Goal: Transaction & Acquisition: Purchase product/service

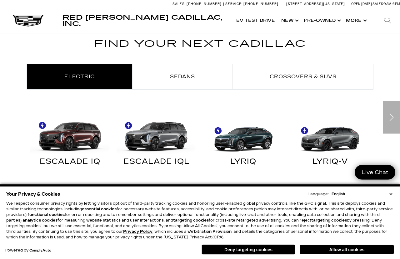
scroll to position [288, 0]
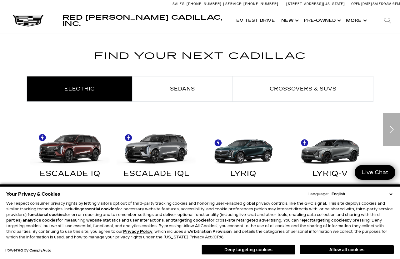
click at [327, 23] on link "Show Pre-Owned" at bounding box center [322, 20] width 42 height 25
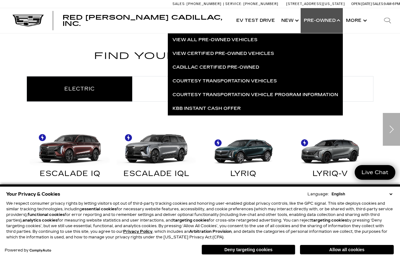
click at [190, 49] on link "View Certified Pre-Owned Vehicles" at bounding box center [255, 54] width 175 height 14
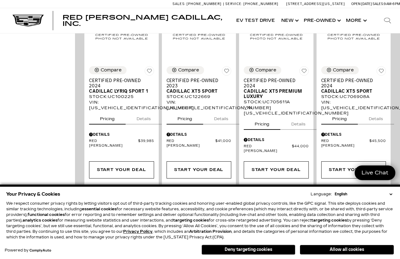
scroll to position [396, 0]
click at [329, 15] on link "Show Pre-Owned" at bounding box center [322, 20] width 42 height 25
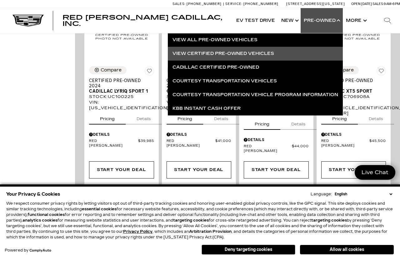
click at [188, 36] on link "View All Pre-Owned Vehicles" at bounding box center [255, 40] width 175 height 14
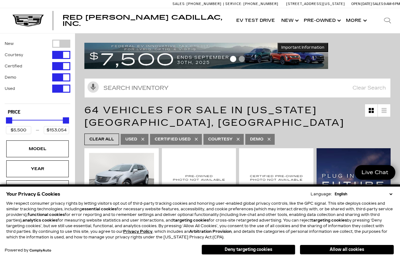
click at [243, 253] on button "Deny targeting cookies" at bounding box center [249, 250] width 94 height 10
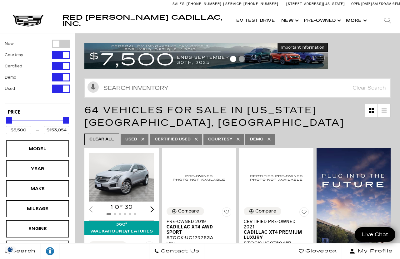
click at [267, 247] on div "Search Contact Us Glovebox My Profile" at bounding box center [200, 251] width 400 height 16
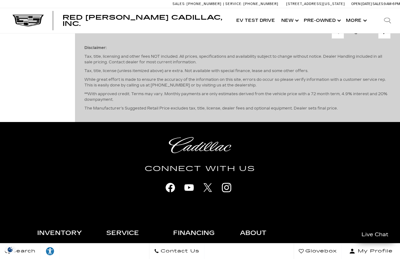
scroll to position [1811, 0]
click at [387, 38] on link "Next - Page" at bounding box center [384, 32] width 13 height 11
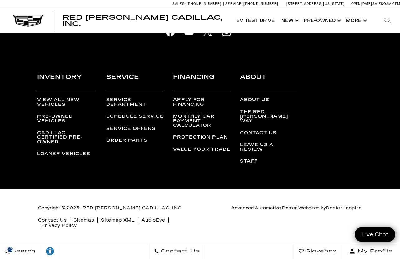
scroll to position [1681, 0]
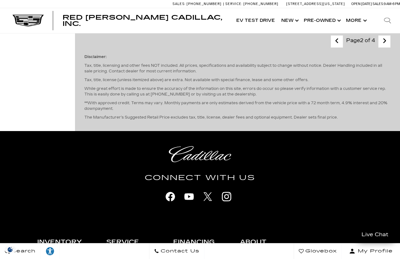
scroll to position [1523, 0]
click at [384, 46] on icon "next page" at bounding box center [385, 41] width 4 height 10
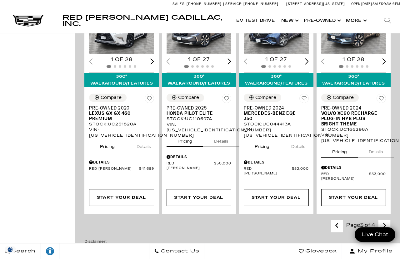
scroll to position [1034, 0]
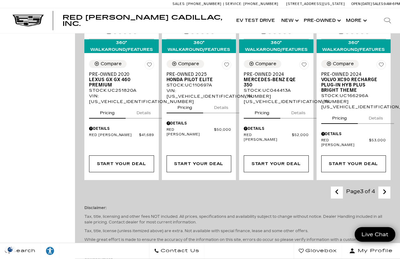
scroll to position [1069, 0]
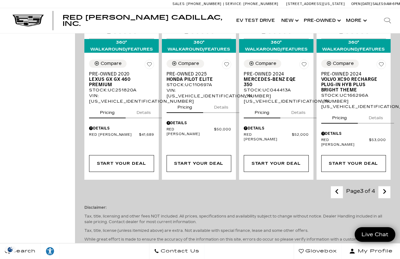
click at [383, 197] on icon "next page" at bounding box center [385, 192] width 4 height 10
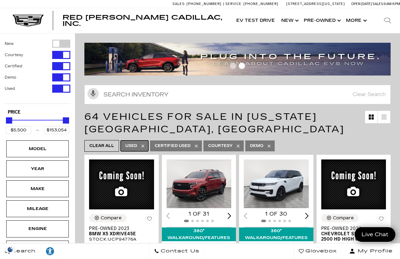
click at [141, 148] on link "Used" at bounding box center [135, 146] width 28 height 11
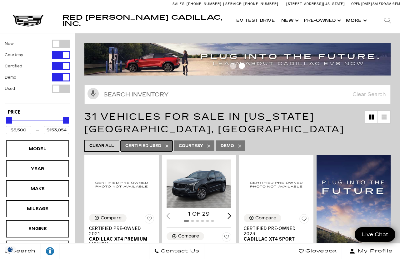
type input "$31,000"
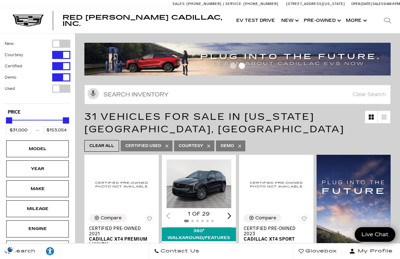
click at [328, 21] on link "Show Pre-Owned" at bounding box center [322, 20] width 42 height 25
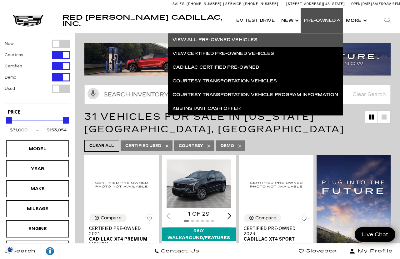
click at [35, 149] on div "Model" at bounding box center [37, 149] width 31 height 7
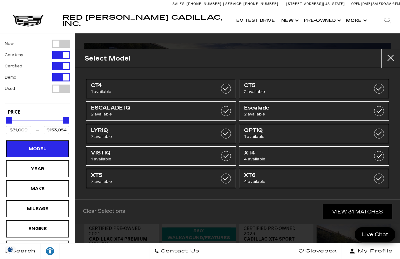
click at [131, 55] on div "Select Model" at bounding box center [237, 58] width 325 height 19
click at [353, 215] on link "View 31 Matches" at bounding box center [357, 211] width 69 height 15
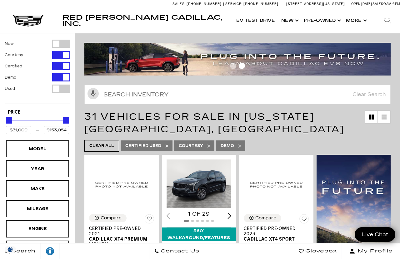
click at [362, 24] on button "Show More" at bounding box center [356, 20] width 26 height 25
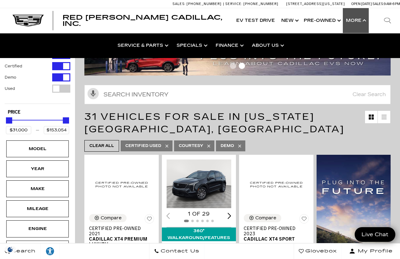
click at [327, 20] on link "Show Pre-Owned" at bounding box center [322, 20] width 42 height 25
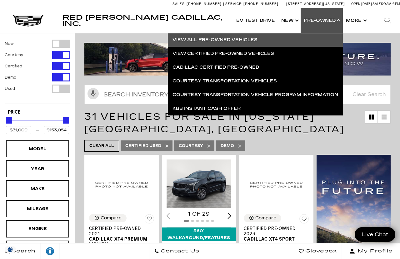
click at [184, 43] on link "View All Pre-Owned Vehicles" at bounding box center [255, 40] width 175 height 14
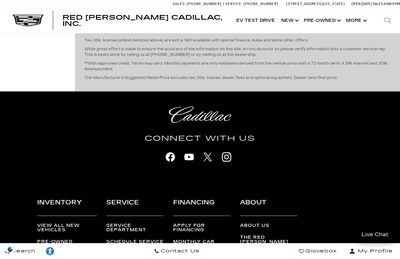
scroll to position [1835, 0]
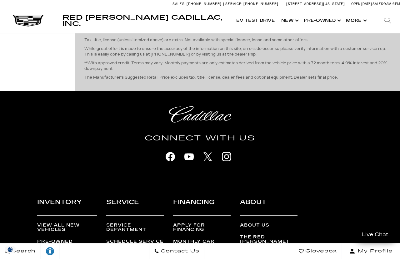
click at [384, 6] on icon "next page" at bounding box center [385, 1] width 4 height 10
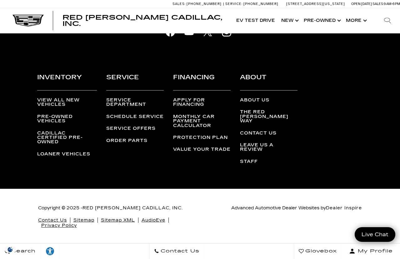
scroll to position [1675, 0]
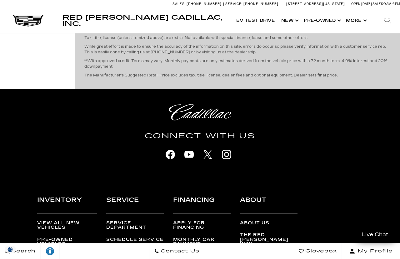
scroll to position [1559, 0]
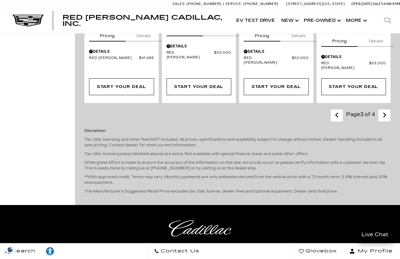
scroll to position [1139, 0]
click at [383, 120] on icon "next page" at bounding box center [385, 115] width 4 height 10
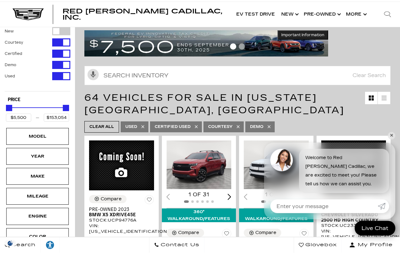
scroll to position [6, 0]
